Goal: Information Seeking & Learning: Learn about a topic

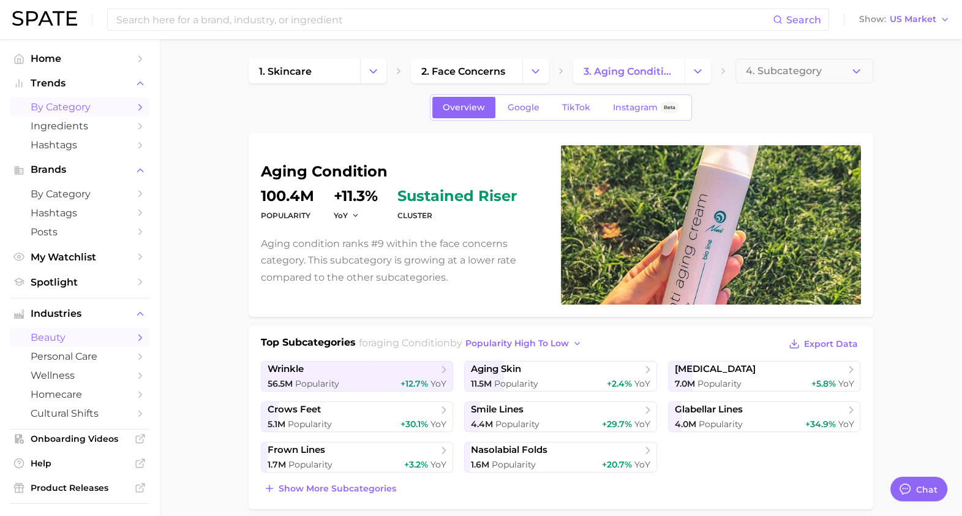
click at [94, 101] on span "by Category" at bounding box center [80, 107] width 98 height 12
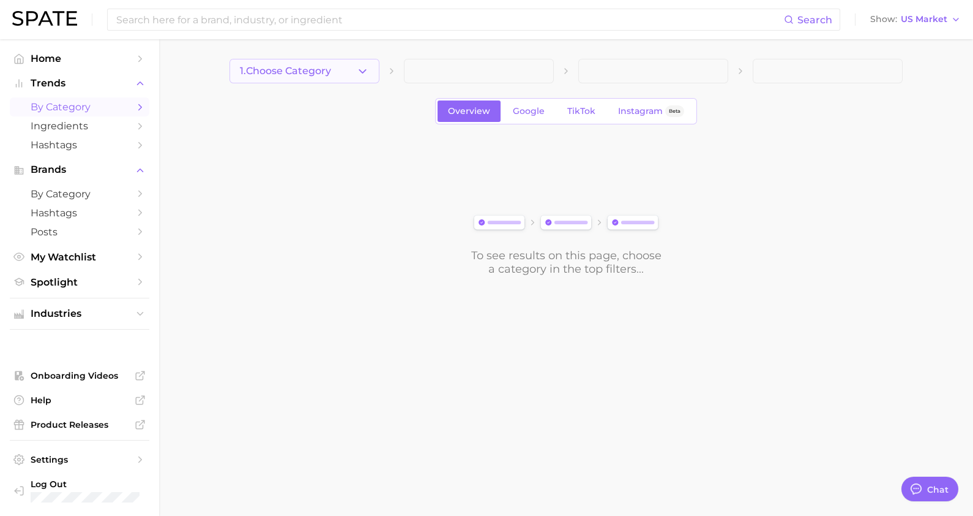
click at [351, 78] on button "1. Choose Category" at bounding box center [305, 71] width 150 height 24
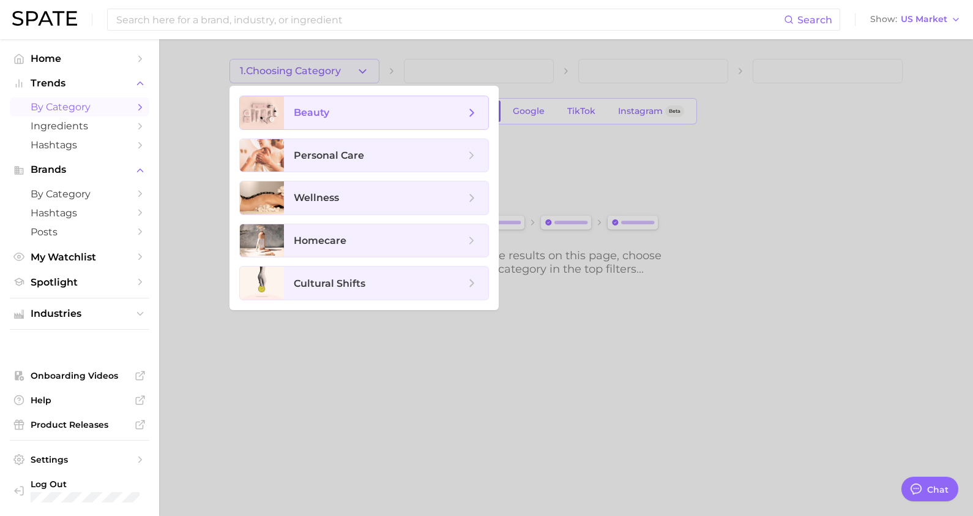
click at [350, 126] on span "beauty" at bounding box center [386, 112] width 204 height 33
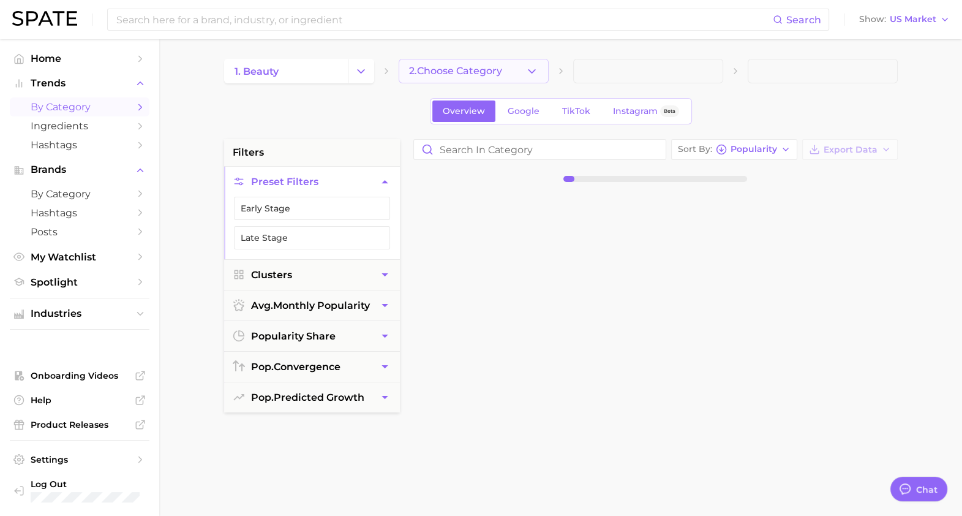
click at [509, 81] on button "2. Choose Category" at bounding box center [474, 71] width 150 height 24
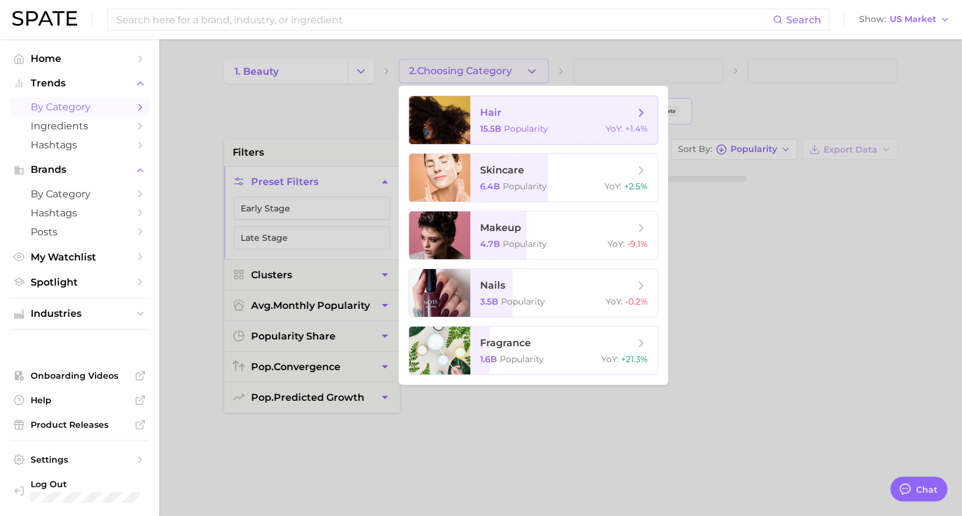
click at [520, 126] on span "Popularity" at bounding box center [526, 128] width 44 height 11
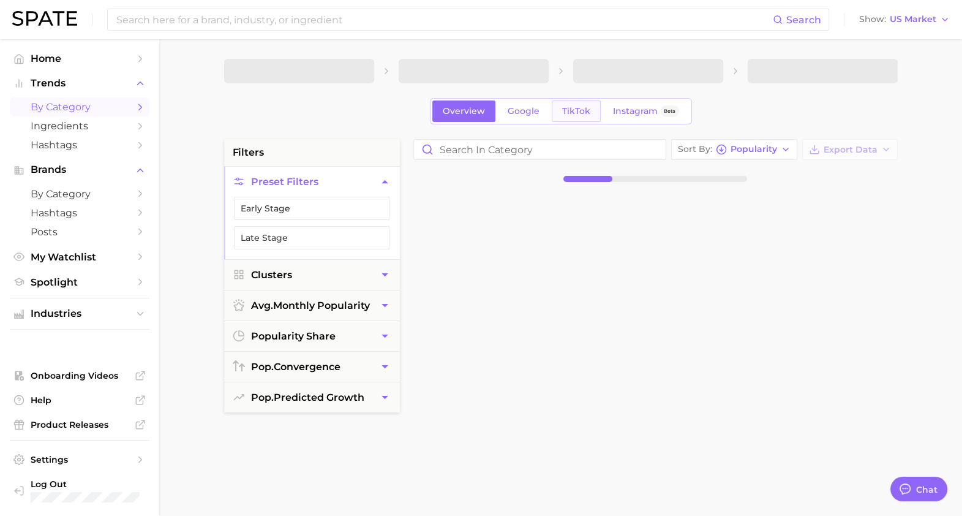
click at [587, 114] on span "TikTok" at bounding box center [576, 111] width 28 height 10
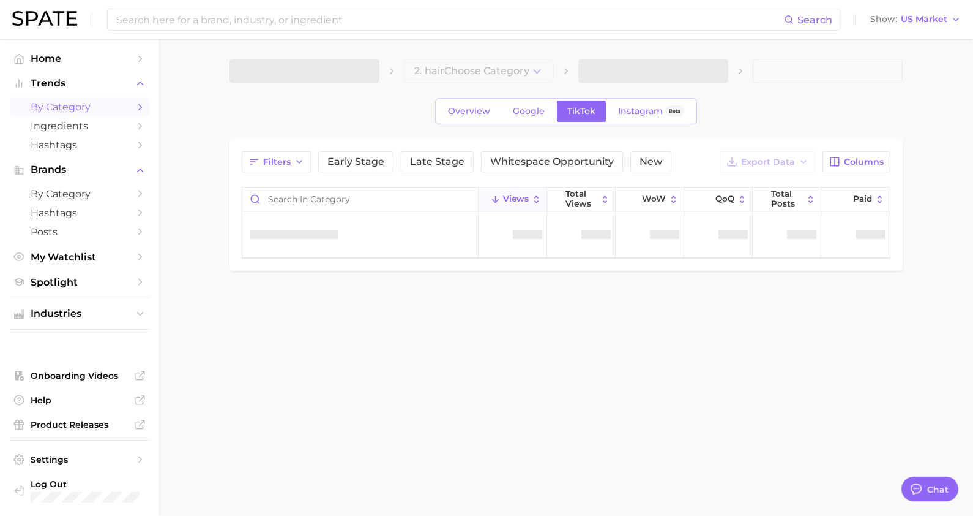
click at [680, 73] on span at bounding box center [654, 71] width 150 height 24
click at [680, 73] on button "3. Subcategory" at bounding box center [654, 71] width 150 height 24
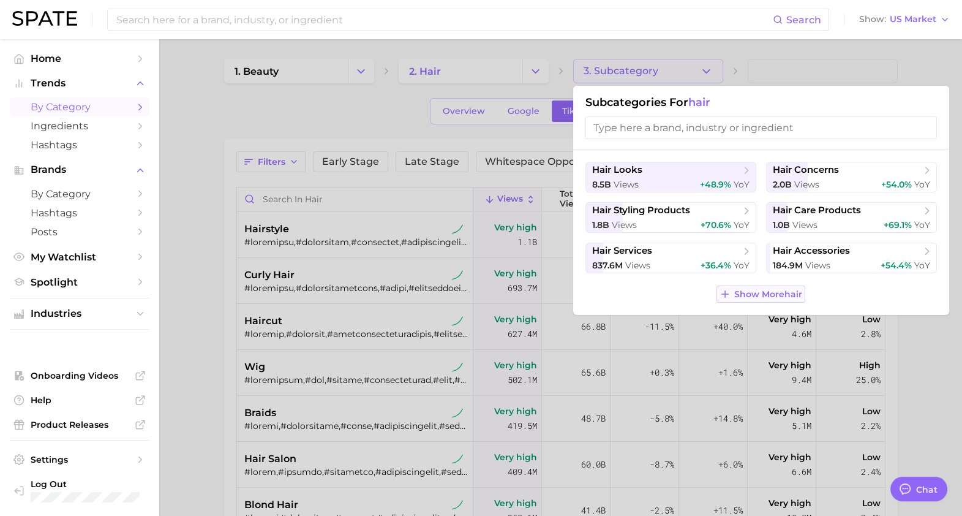
click at [741, 294] on span "Show More hair" at bounding box center [768, 294] width 68 height 10
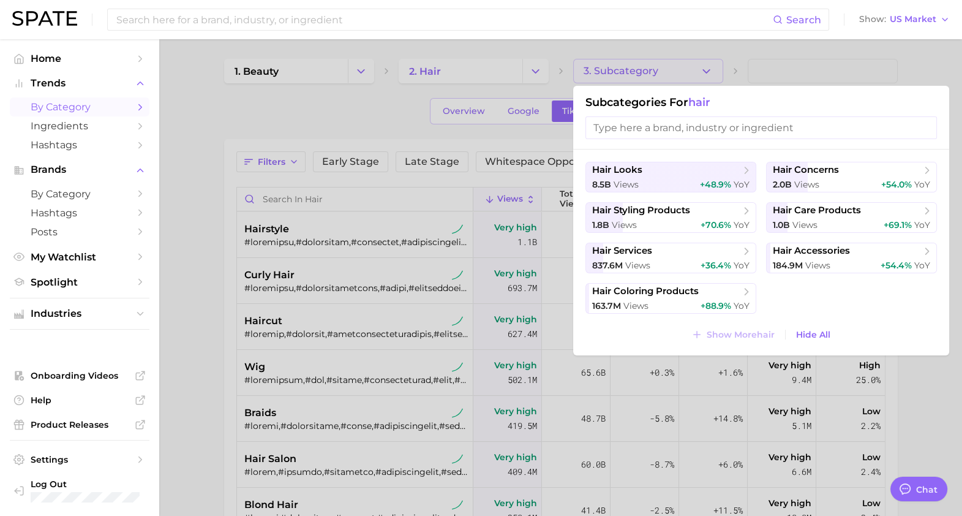
click at [731, 73] on div at bounding box center [481, 258] width 962 height 516
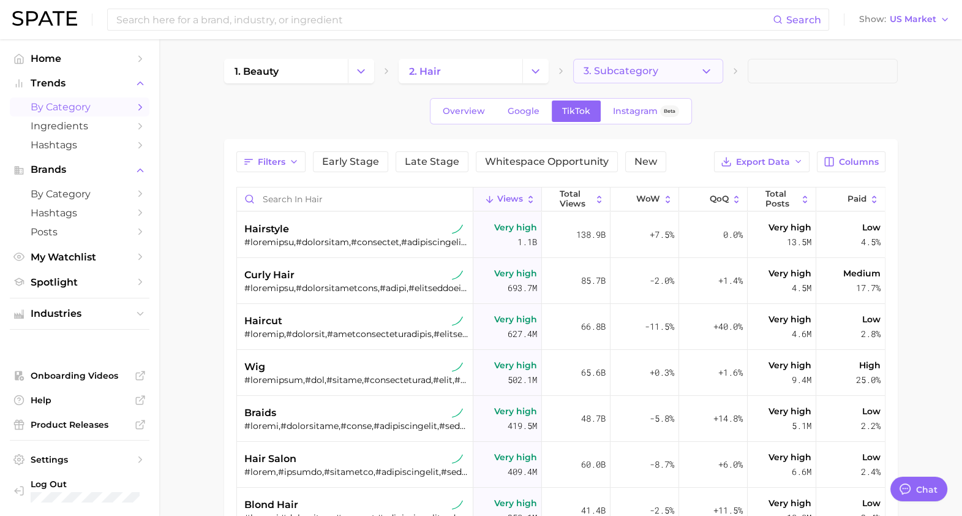
click at [694, 73] on button "3. Subcategory" at bounding box center [648, 71] width 150 height 24
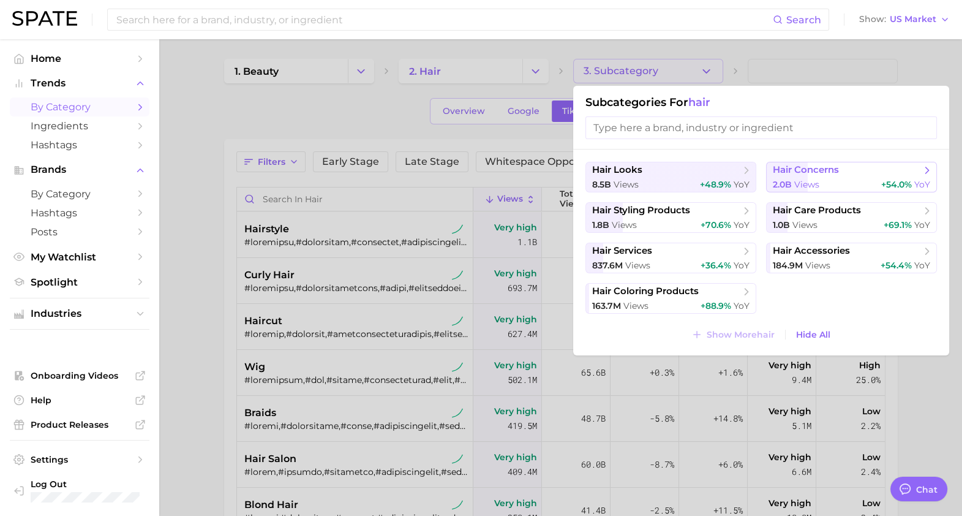
click at [842, 187] on div "2.0b views +54.0% YoY" at bounding box center [851, 185] width 157 height 12
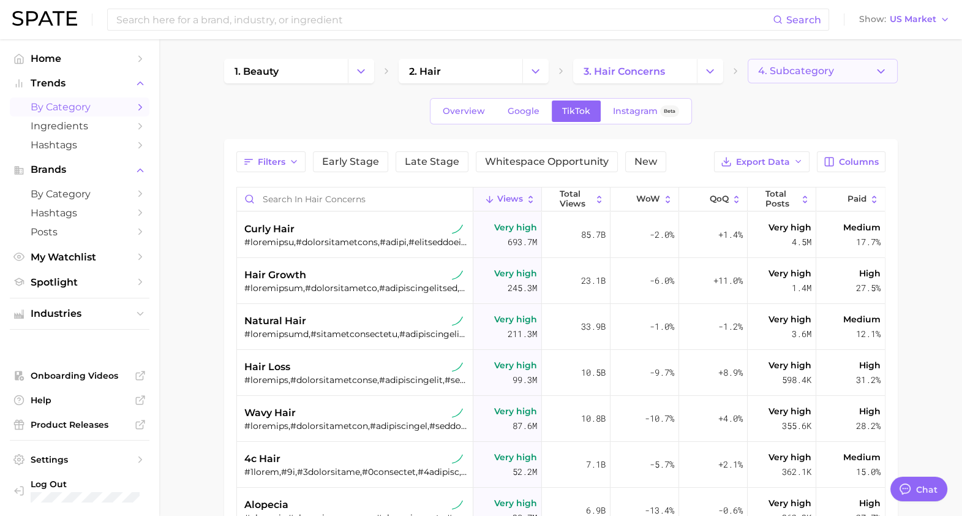
click at [818, 61] on button "4. Subcategory" at bounding box center [823, 71] width 150 height 24
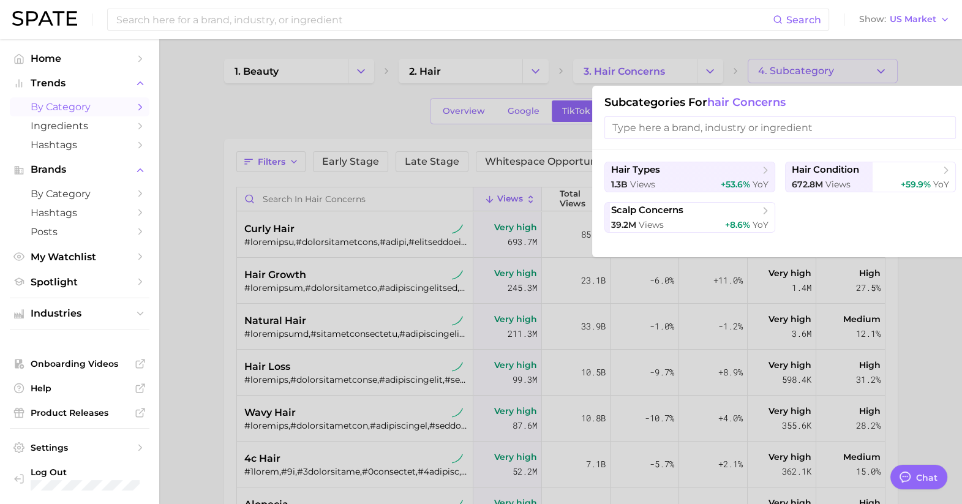
click at [447, 326] on div at bounding box center [481, 252] width 962 height 504
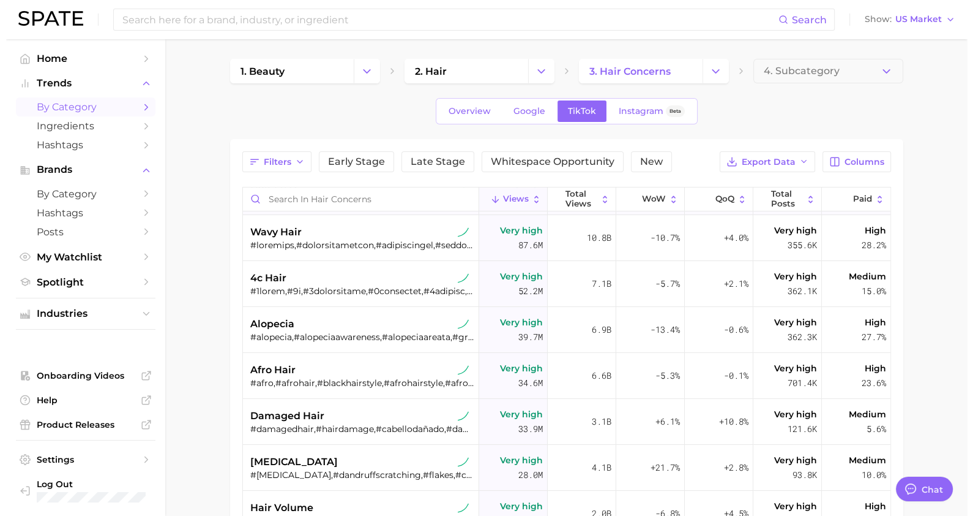
scroll to position [217, 0]
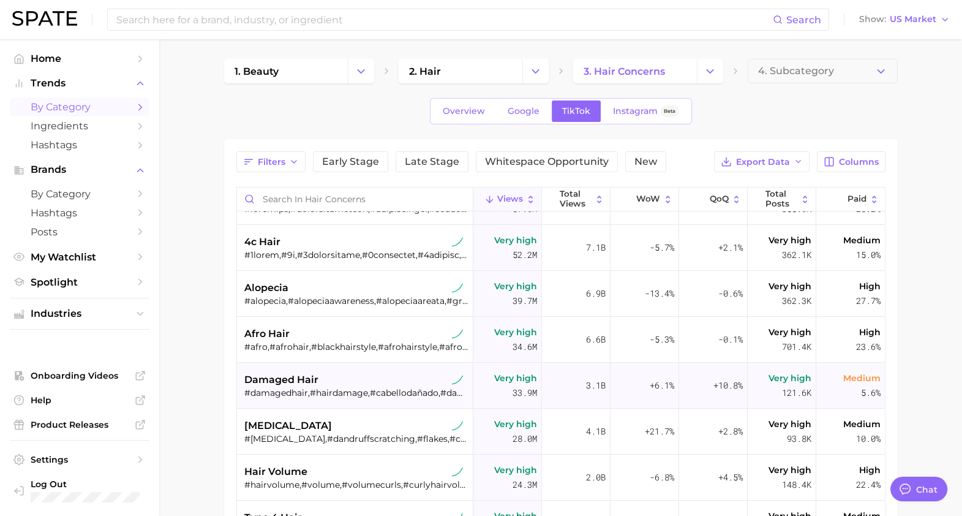
click at [410, 398] on div "damaged hair #damagedhair,#hairdamage,#cabellodañado,#damagedcurls,#repairdamag…" at bounding box center [356, 385] width 224 height 46
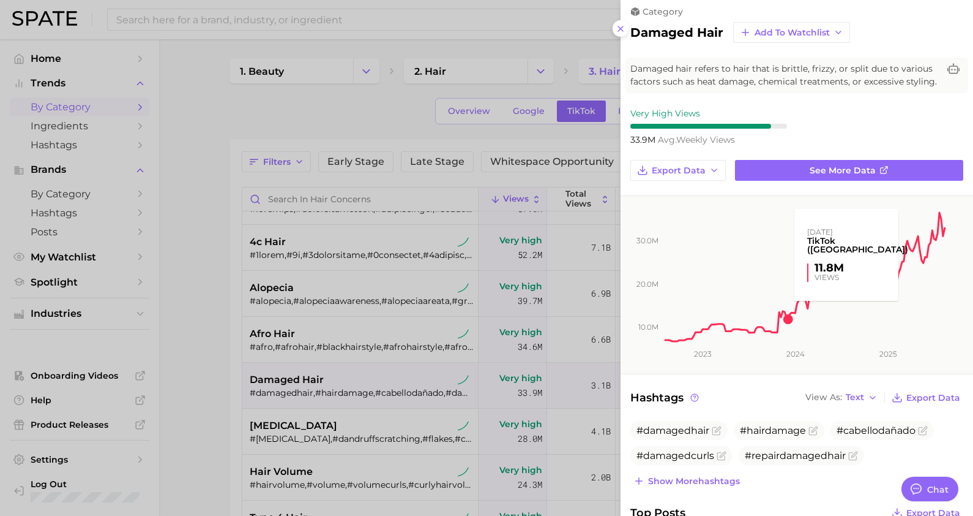
scroll to position [3, 0]
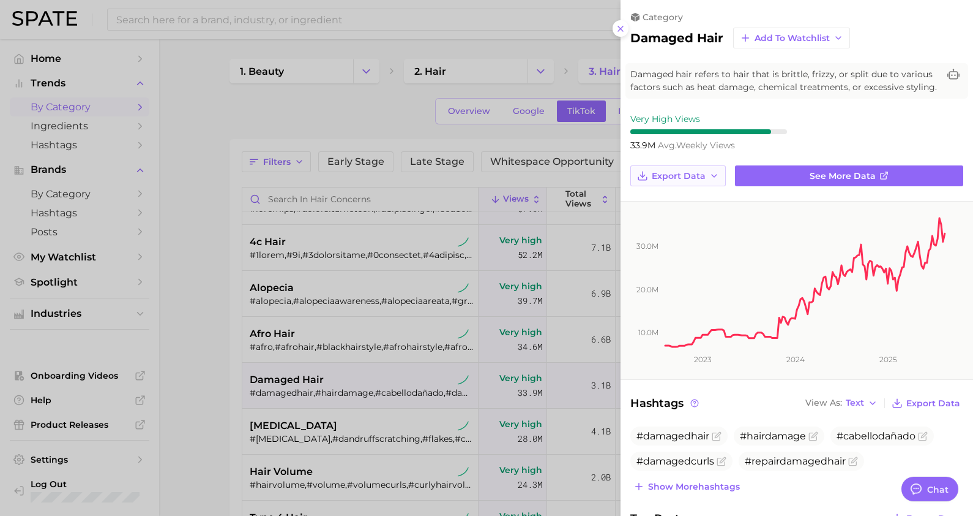
click at [719, 186] on button "Export Data" at bounding box center [679, 175] width 96 height 21
click at [701, 226] on span "Time Series Image" at bounding box center [692, 221] width 82 height 10
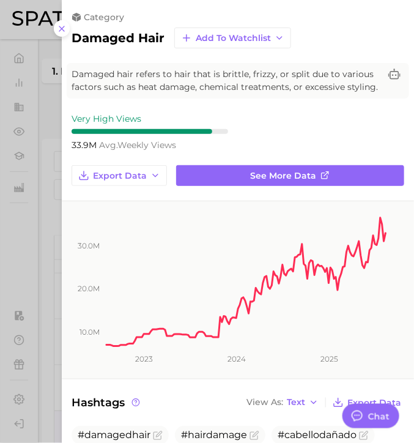
type textarea "x"
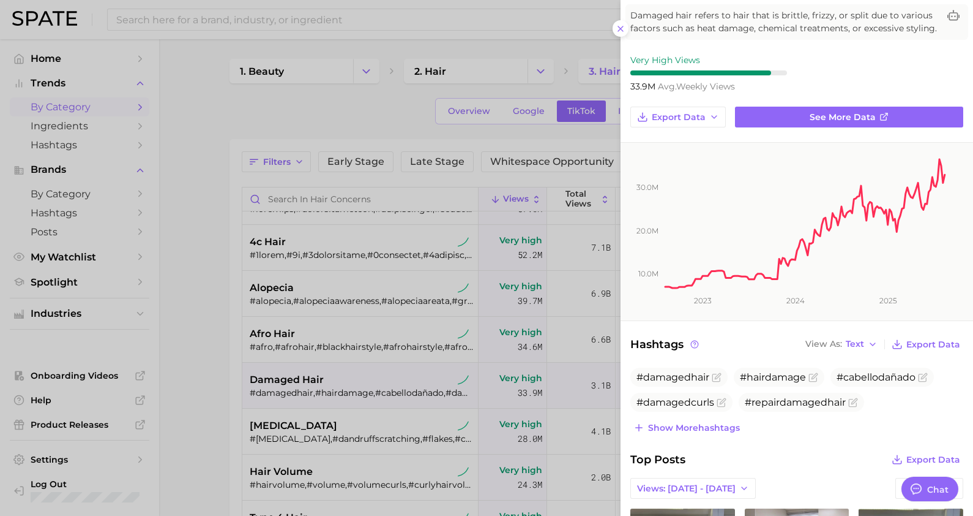
scroll to position [62, 0]
click at [714, 432] on span "Show more hashtags" at bounding box center [694, 427] width 92 height 10
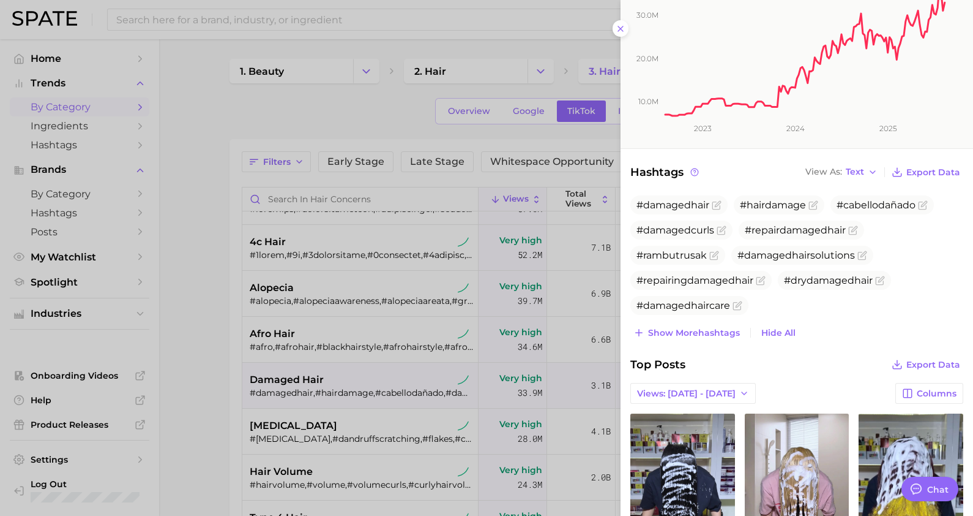
scroll to position [238, 0]
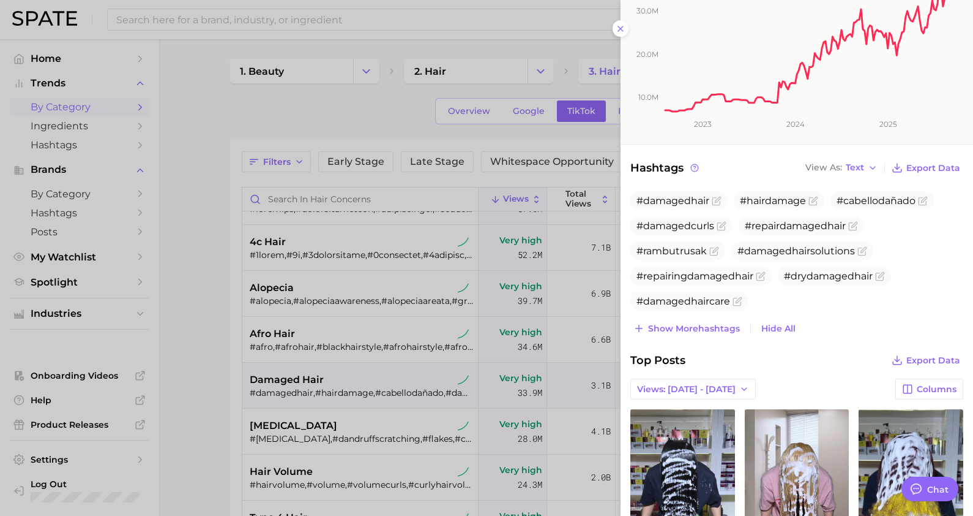
click at [713, 329] on div "#damagedhair #hairdamage #cabellodañado #damagedcurls #repairdamagedhair #rambu…" at bounding box center [797, 264] width 333 height 146
click at [716, 332] on button "Show more hashtags" at bounding box center [687, 328] width 113 height 17
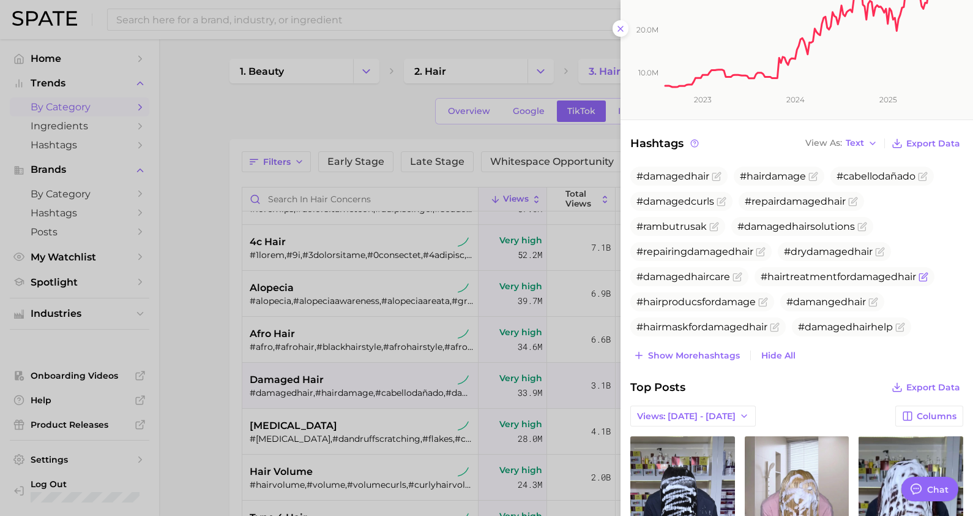
scroll to position [264, 0]
click at [712, 359] on span "Show more hashtags" at bounding box center [694, 354] width 92 height 10
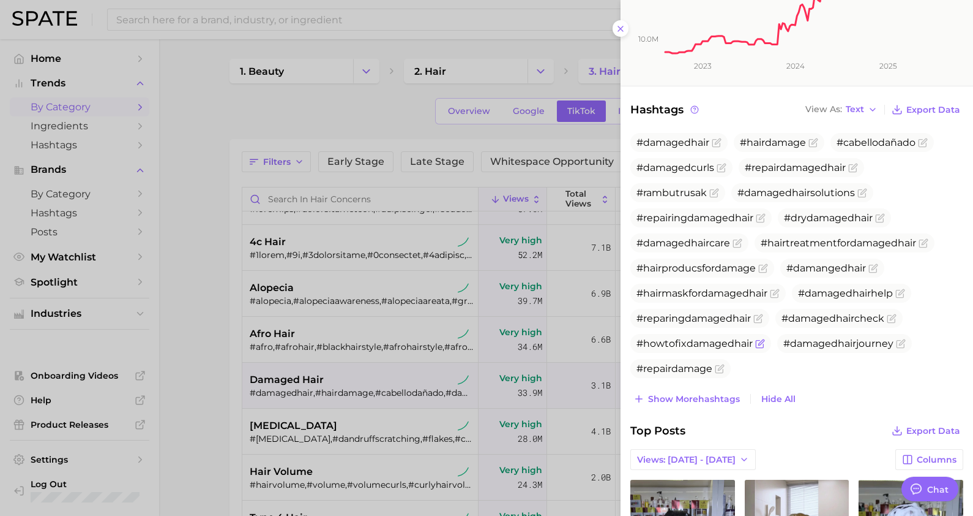
scroll to position [298, 0]
